Goal: Task Accomplishment & Management: Manage account settings

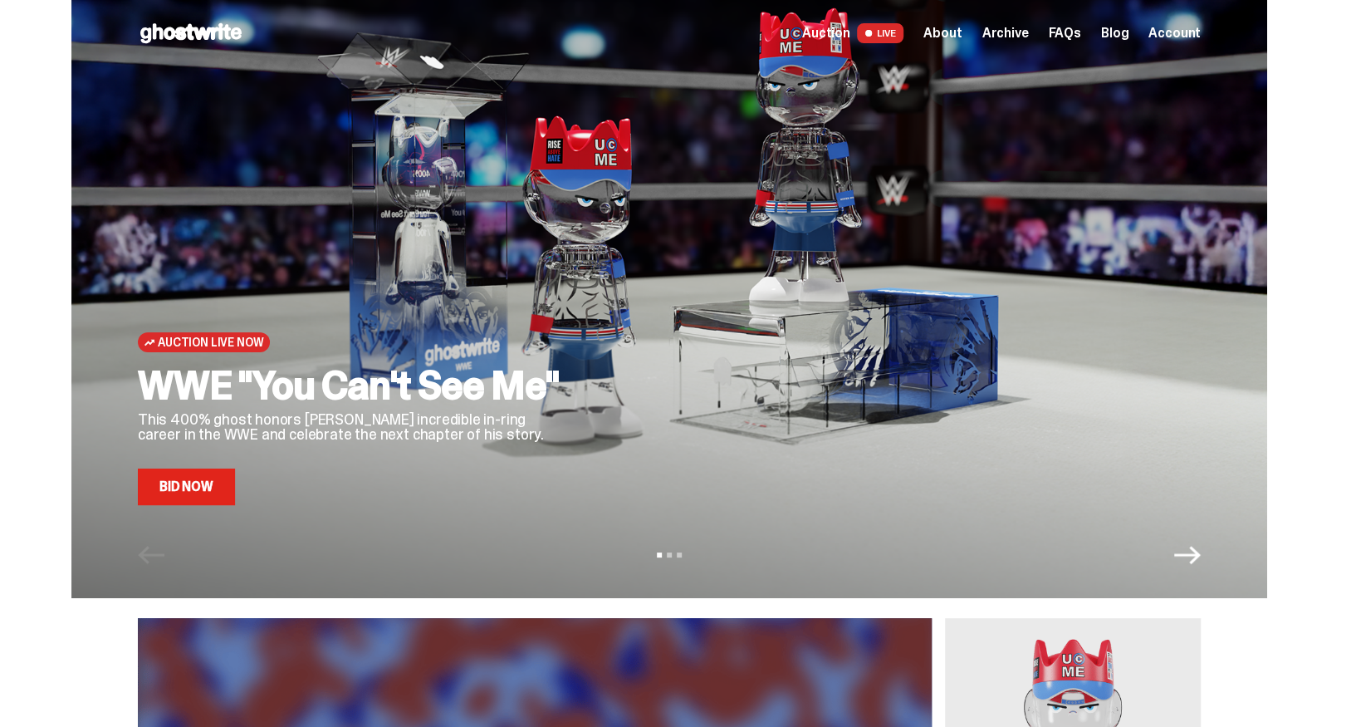
click at [1191, 30] on span "Account" at bounding box center [1174, 33] width 52 height 13
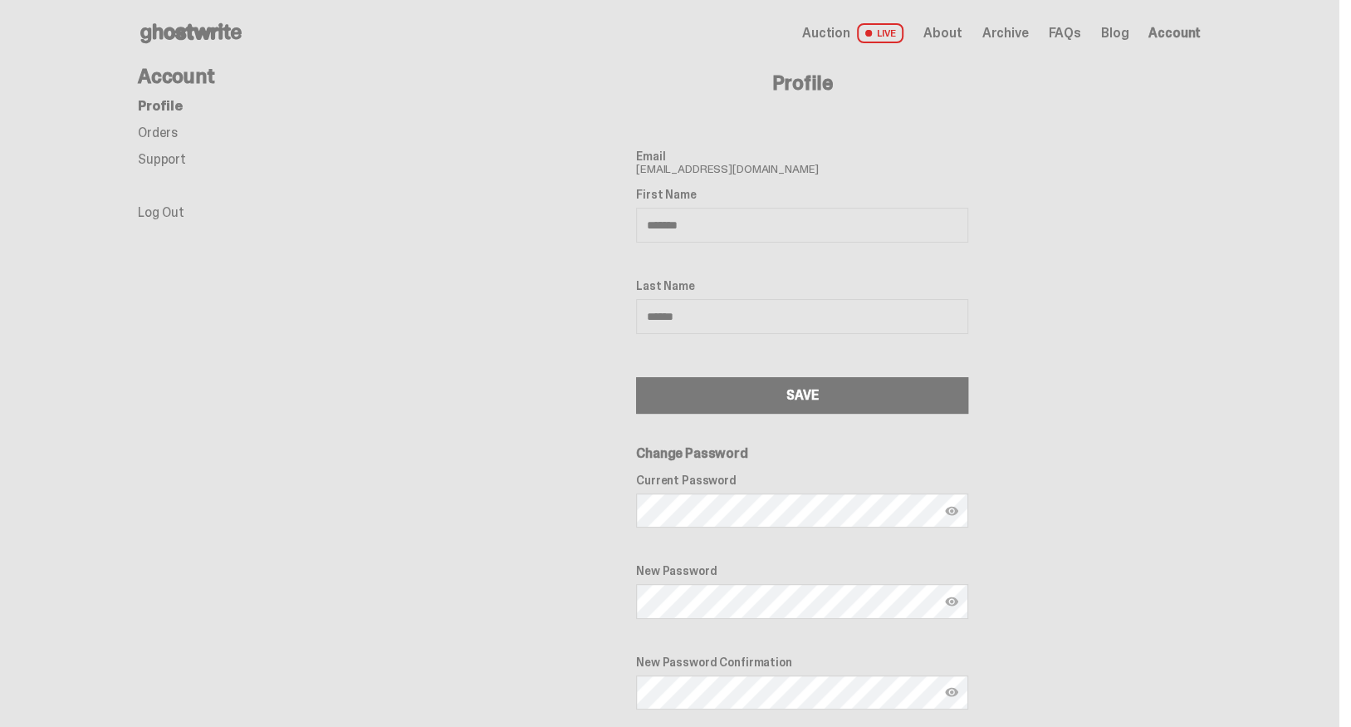
click at [1191, 30] on span "Account" at bounding box center [1174, 33] width 52 height 13
click at [174, 130] on link "Orders" at bounding box center [158, 132] width 40 height 17
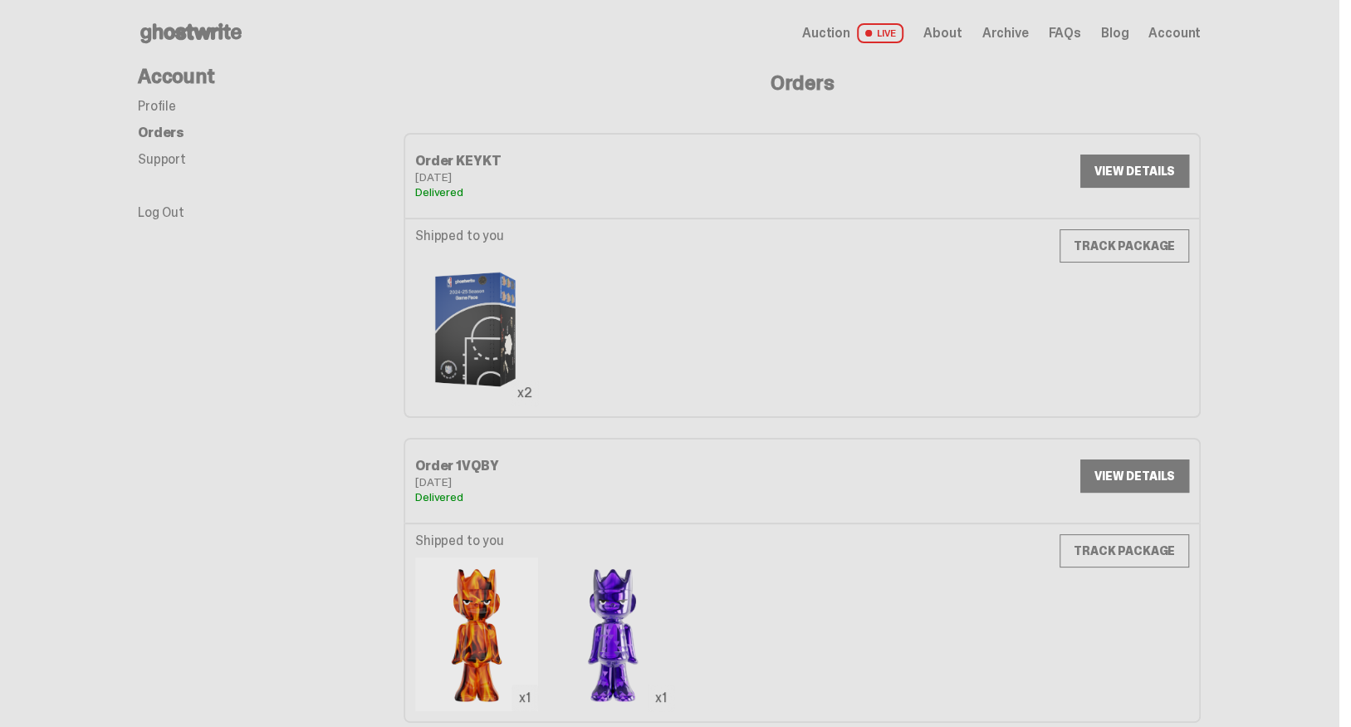
click at [1152, 167] on link "VIEW DETAILS" at bounding box center [1134, 170] width 109 height 33
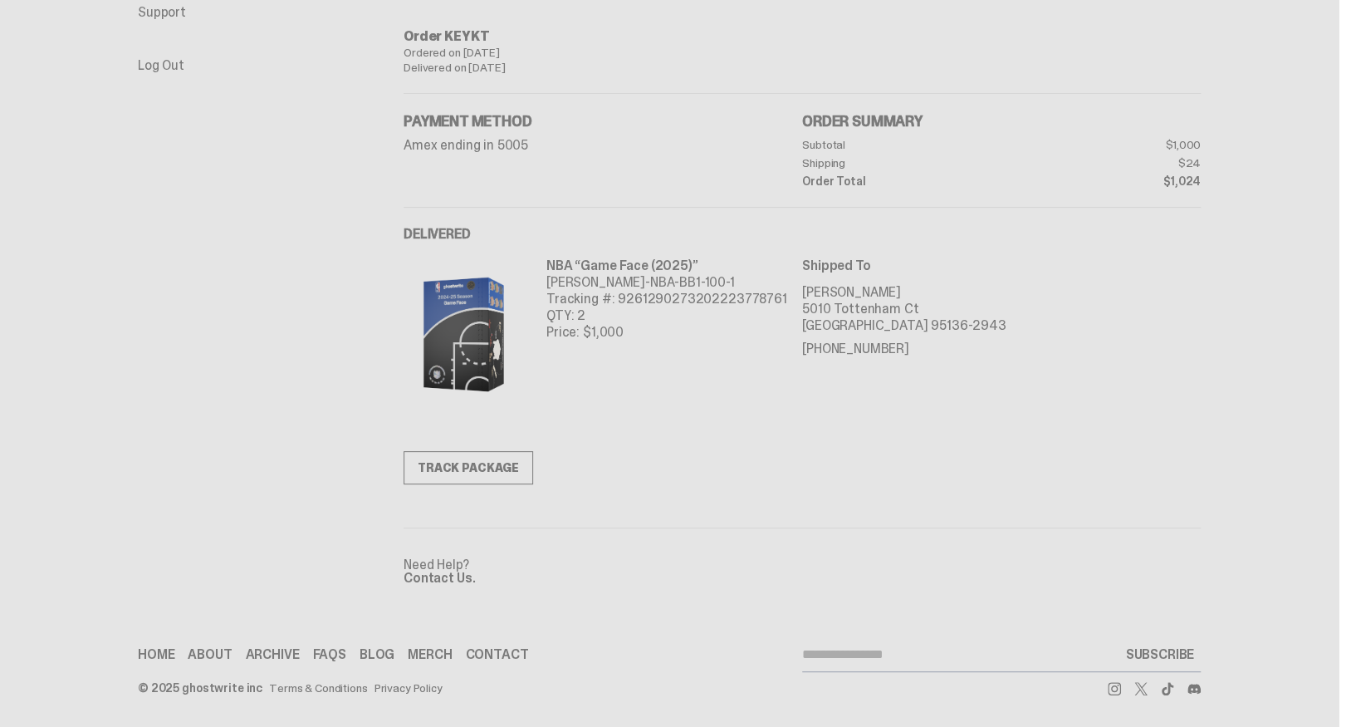
scroll to position [64, 0]
